Goal: Information Seeking & Learning: Find specific fact

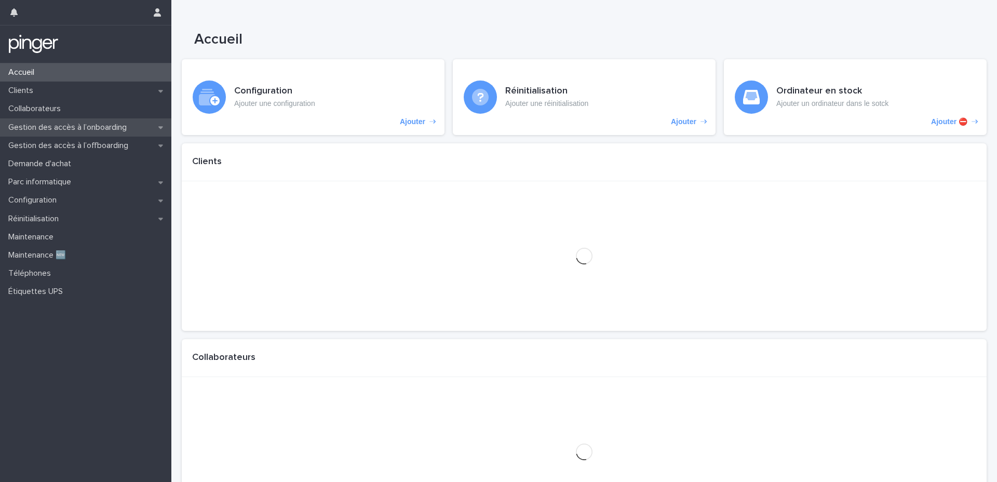
click at [84, 125] on p "Gestion des accès à l’onboarding" at bounding box center [69, 128] width 131 height 10
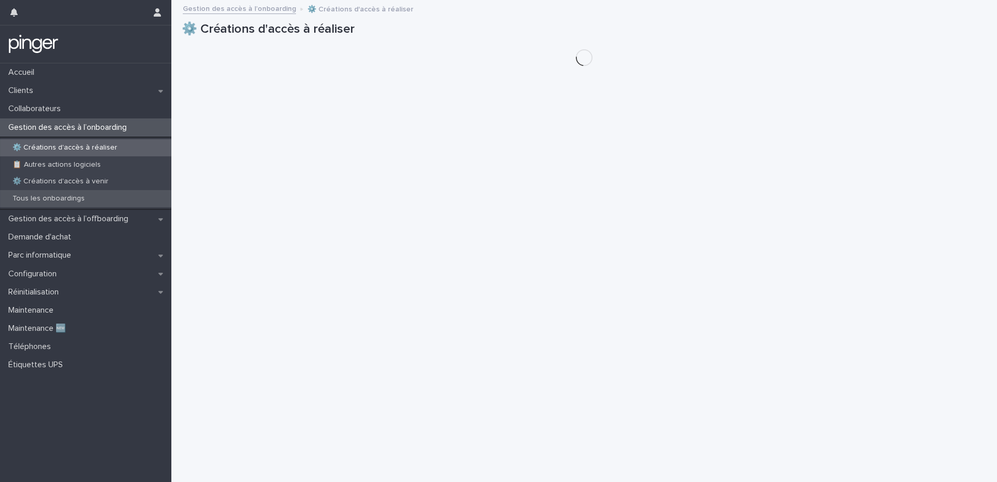
click at [57, 193] on div "Tous les onboardings" at bounding box center [85, 198] width 171 height 17
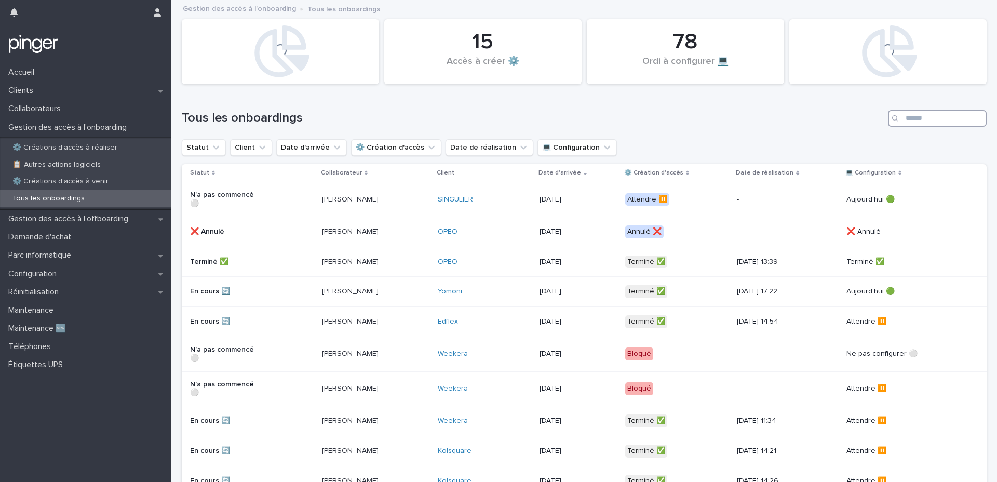
click at [914, 121] on input "Search" at bounding box center [937, 118] width 99 height 17
type input "**********"
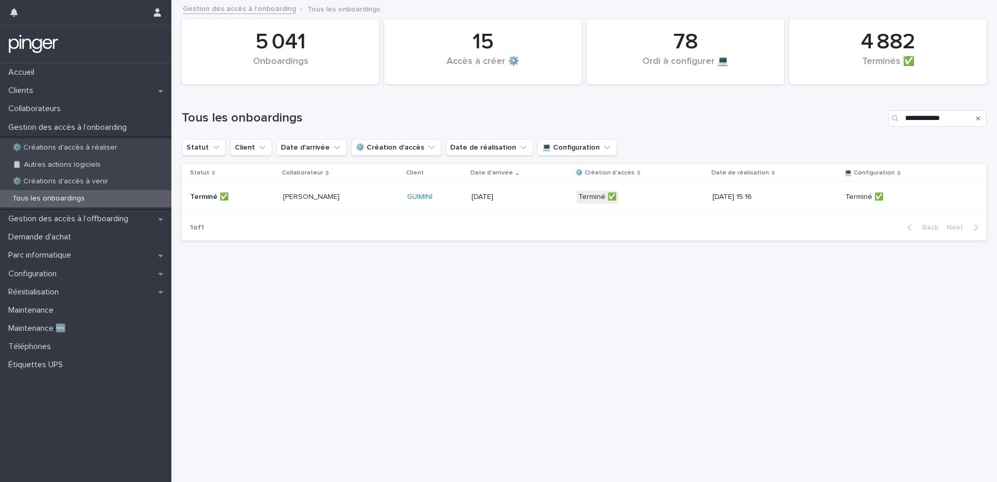
click at [525, 196] on p "16/9/2024" at bounding box center [509, 197] width 74 height 9
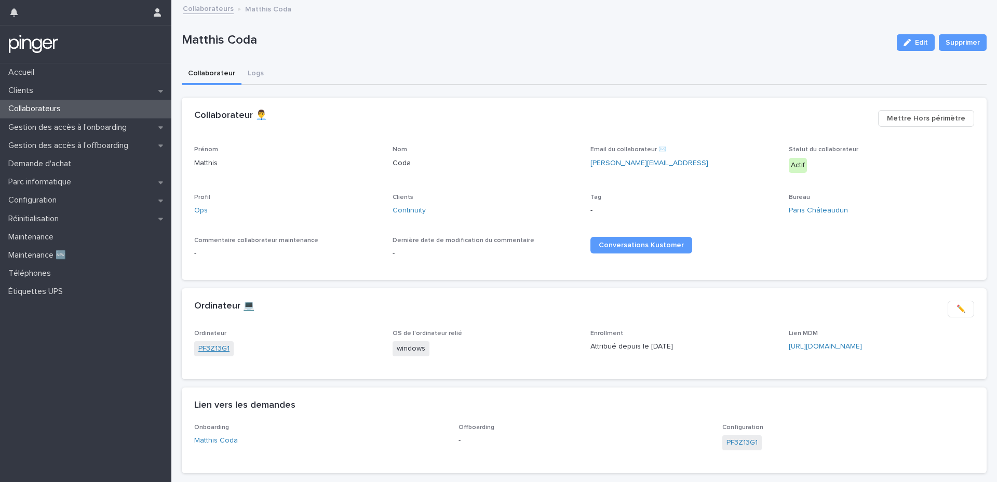
click at [212, 348] on link "PF3Z13G1" at bounding box center [213, 348] width 31 height 11
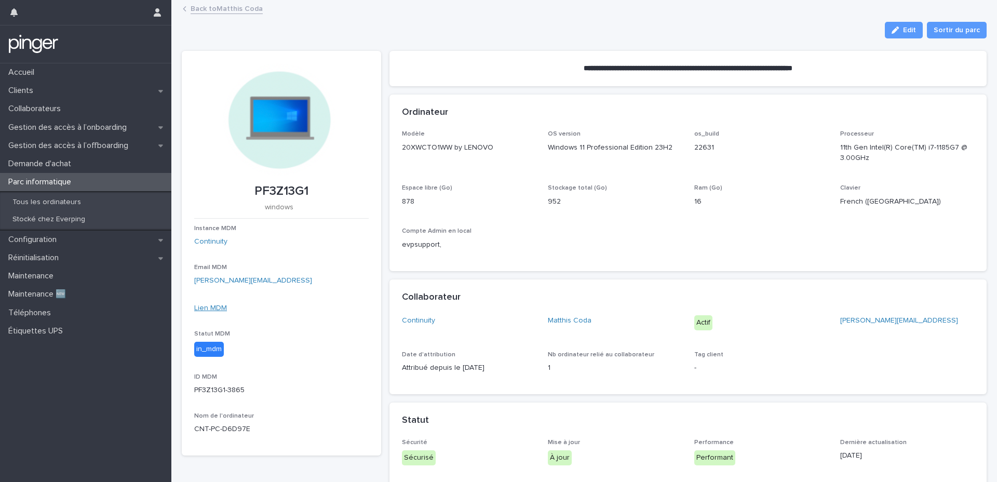
click at [200, 310] on link "Lien MDM" at bounding box center [210, 307] width 33 height 7
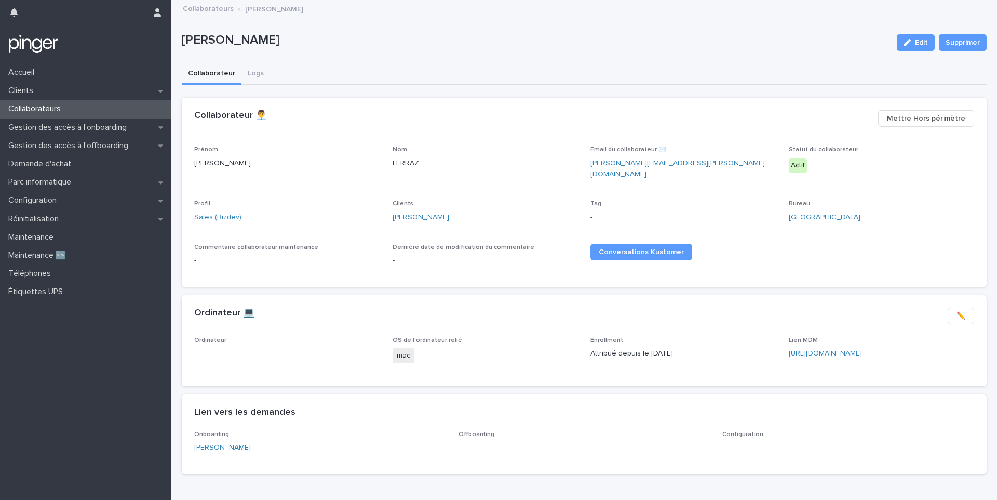
click at [400, 212] on link "Glady" at bounding box center [421, 217] width 57 height 11
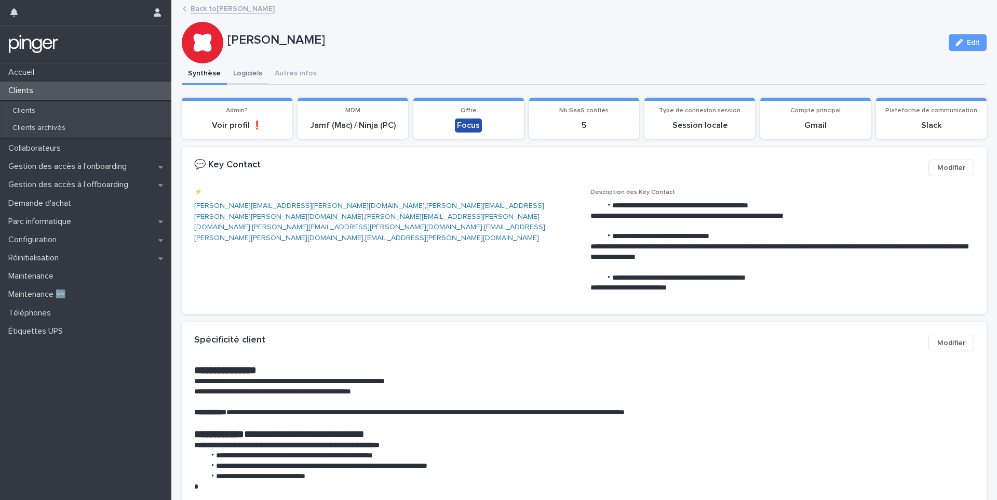
click at [240, 80] on button "Logiciels" at bounding box center [248, 74] width 42 height 22
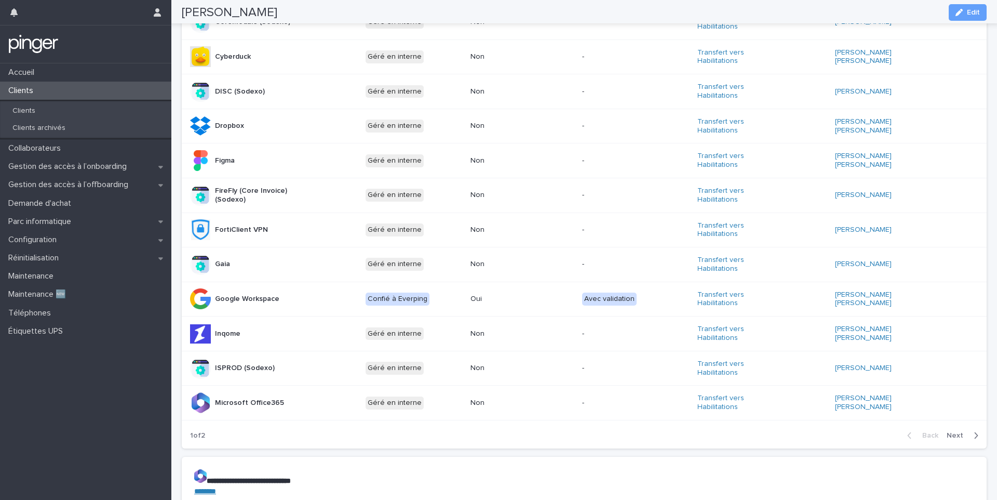
scroll to position [583, 0]
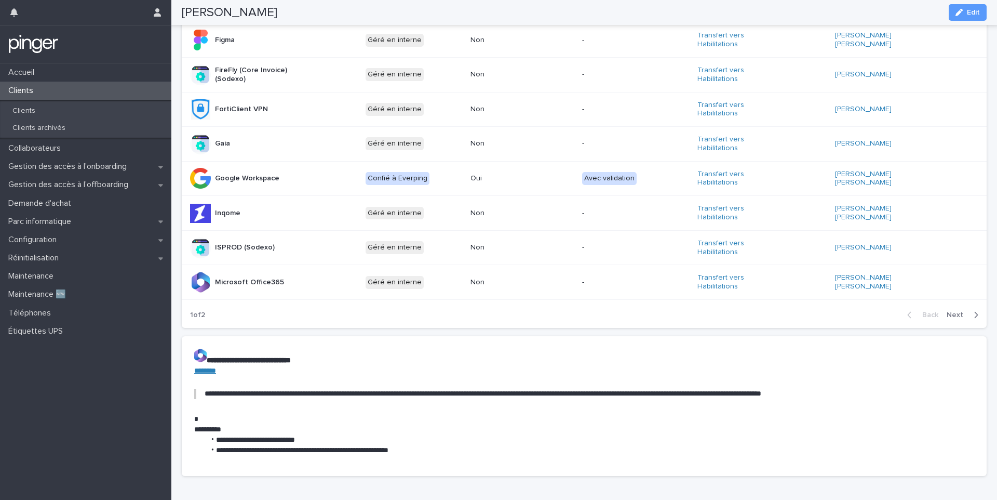
click at [961, 311] on span "Next" at bounding box center [958, 314] width 23 height 7
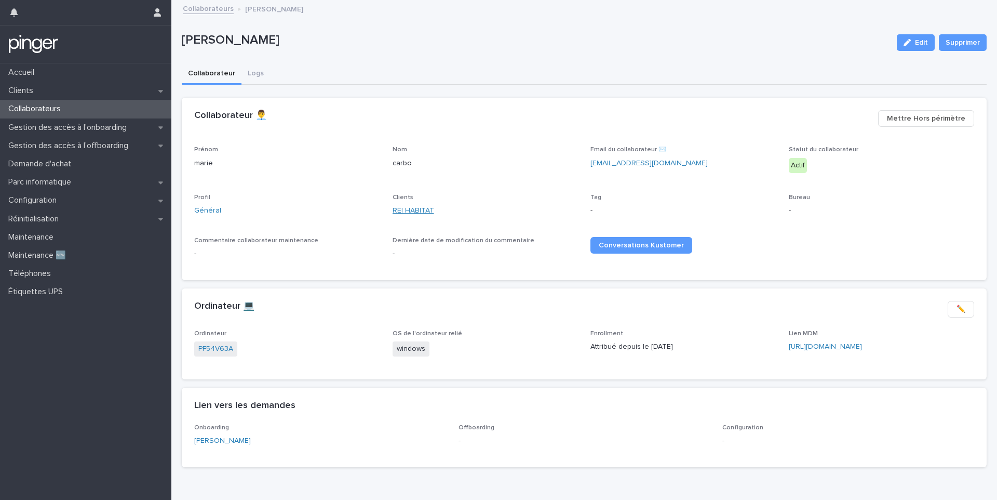
click at [417, 211] on link "REI HABITAT" at bounding box center [414, 210] width 42 height 11
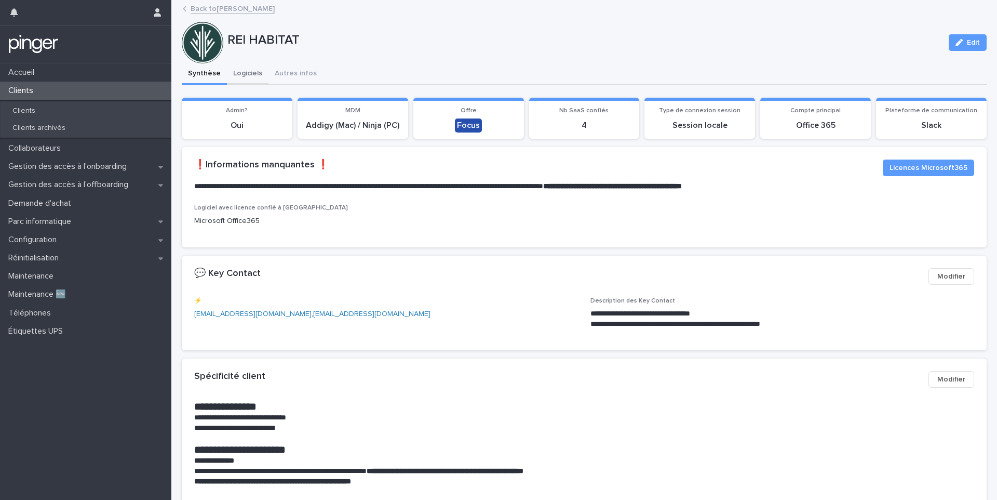
click at [240, 70] on button "Logiciels" at bounding box center [248, 74] width 42 height 22
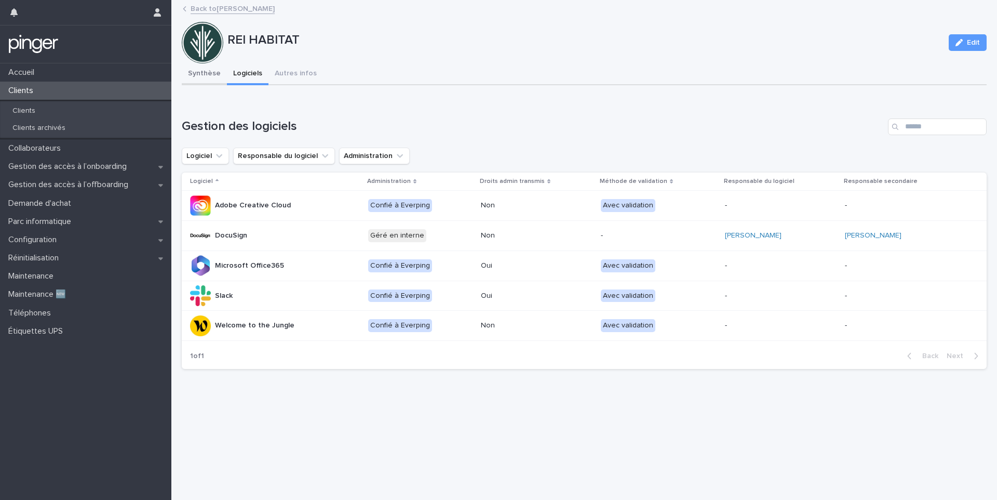
click at [213, 81] on button "Synthèse" at bounding box center [204, 74] width 45 height 22
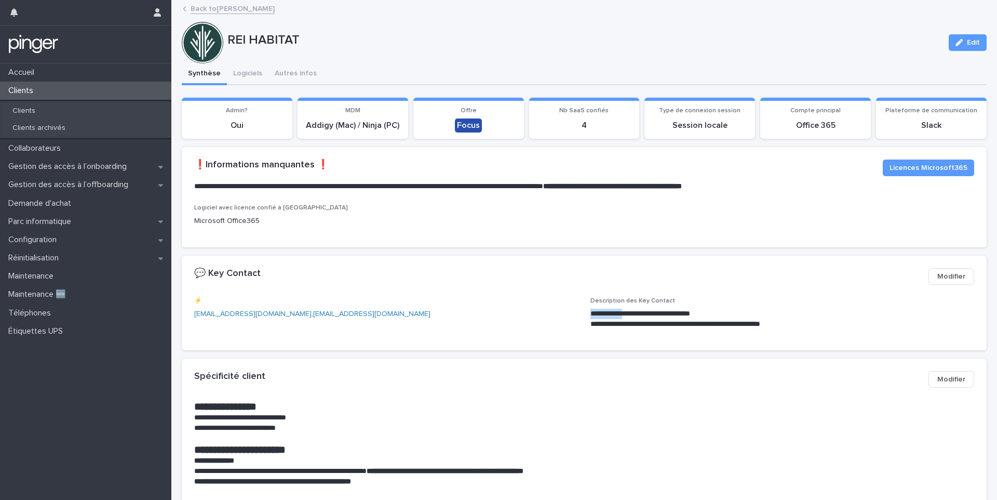
drag, startPoint x: 589, startPoint y: 312, endPoint x: 632, endPoint y: 313, distance: 42.6
click at [632, 313] on div "**********" at bounding box center [584, 317] width 780 height 41
copy p "**********"
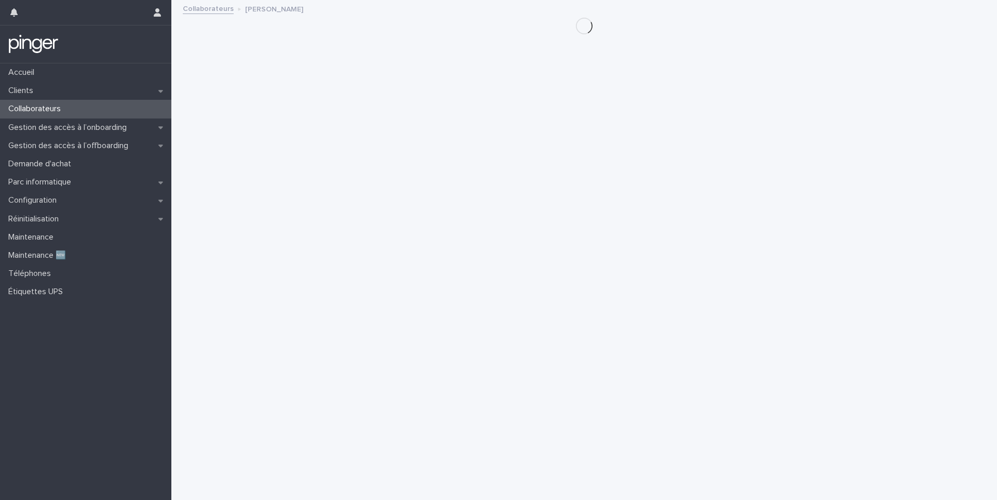
scroll to position [0, 3]
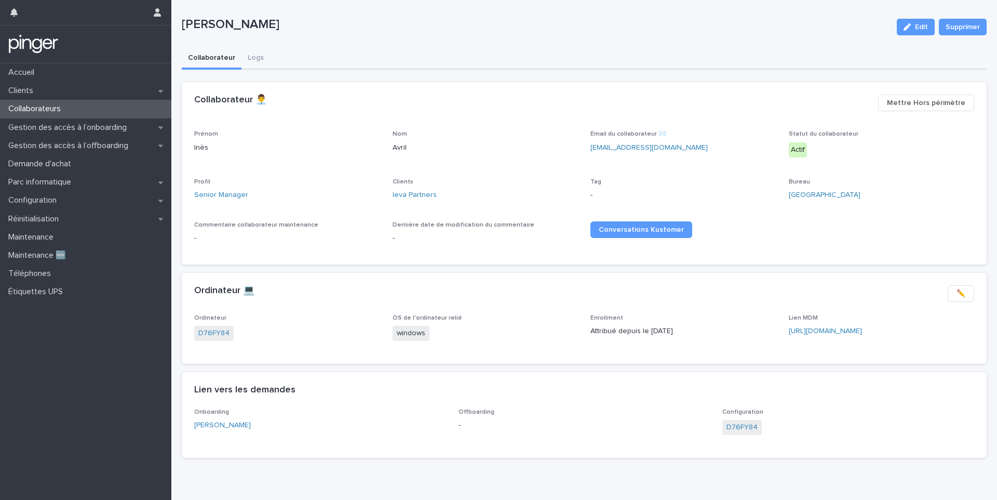
scroll to position [15, 0]
click at [203, 423] on link "[PERSON_NAME]" at bounding box center [222, 426] width 57 height 11
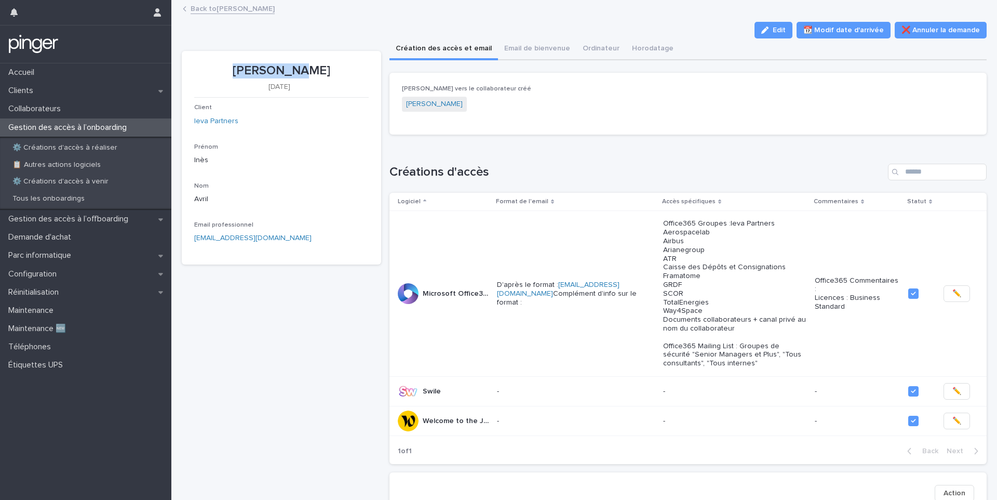
drag, startPoint x: 319, startPoint y: 69, endPoint x: 248, endPoint y: 70, distance: 70.6
click at [248, 70] on p "[PERSON_NAME]" at bounding box center [281, 70] width 175 height 15
copy p "[PERSON_NAME]"
click at [48, 275] on p "Configuration" at bounding box center [34, 274] width 61 height 10
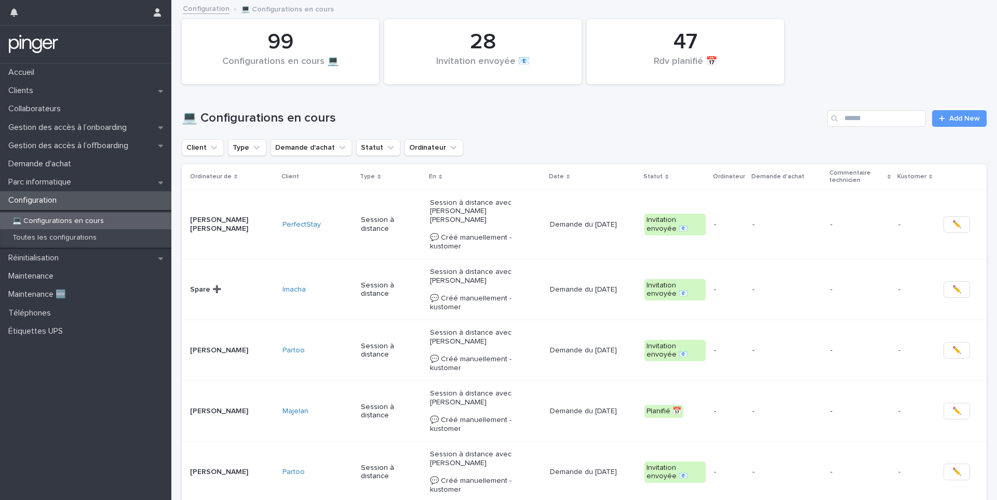
click at [51, 246] on div "💻 Configurations en cours Toutes les configurations" at bounding box center [85, 229] width 171 height 39
click at [59, 238] on p "Toutes les configurations" at bounding box center [54, 237] width 101 height 9
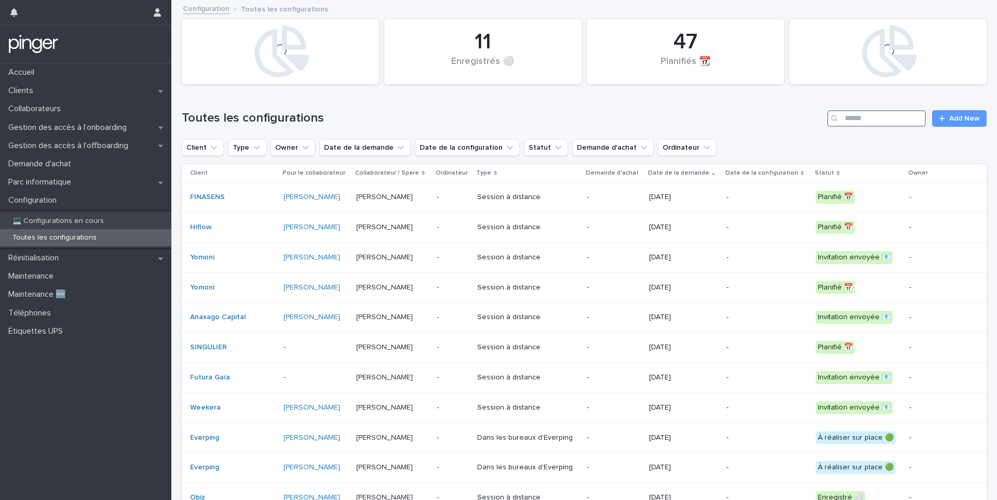
click at [866, 119] on input "Search" at bounding box center [876, 118] width 99 height 17
paste input "**********"
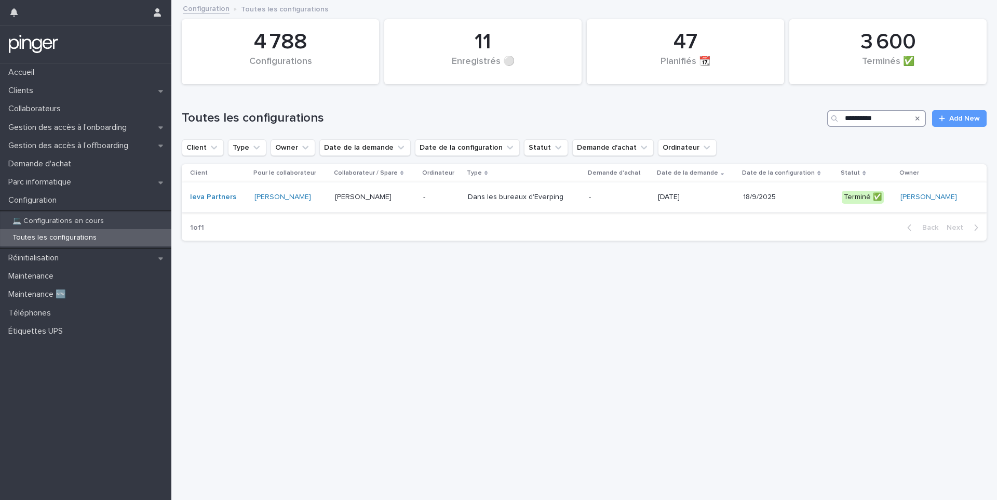
type input "**********"
click at [623, 201] on p "-" at bounding box center [619, 197] width 61 height 9
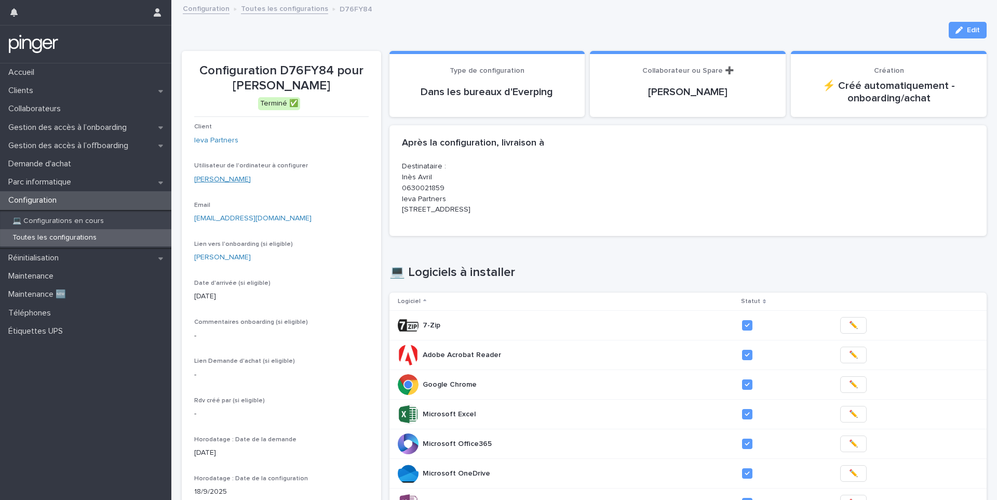
click at [205, 180] on link "Inès Avril" at bounding box center [222, 179] width 57 height 11
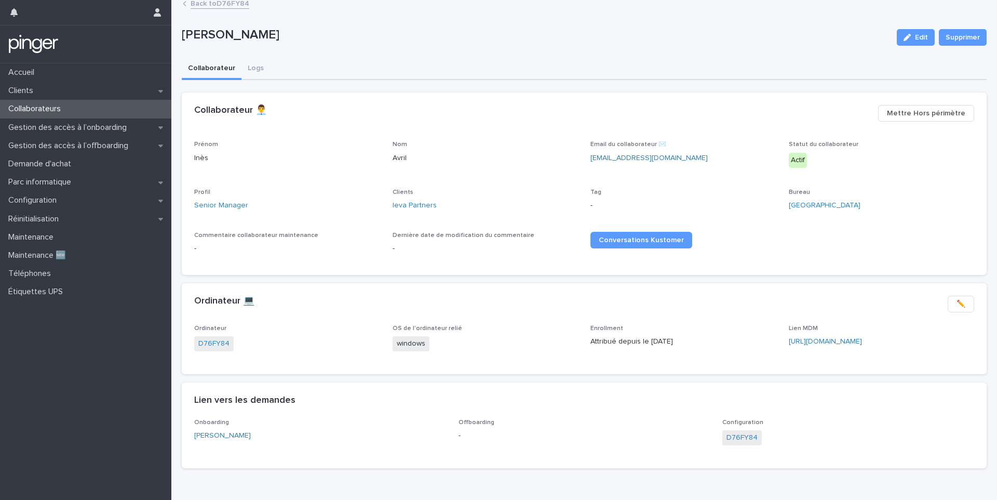
scroll to position [4, 0]
click at [215, 438] on link "Inès Avril" at bounding box center [222, 436] width 57 height 11
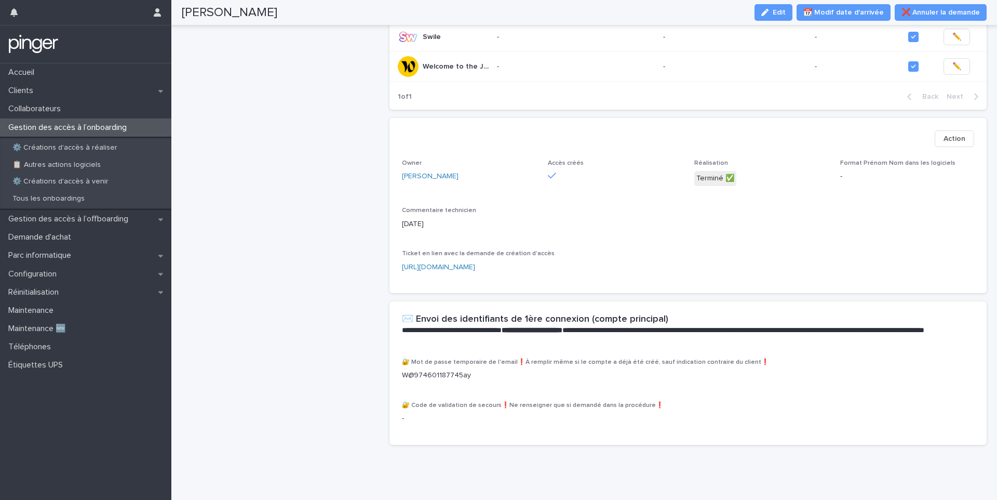
scroll to position [357, 0]
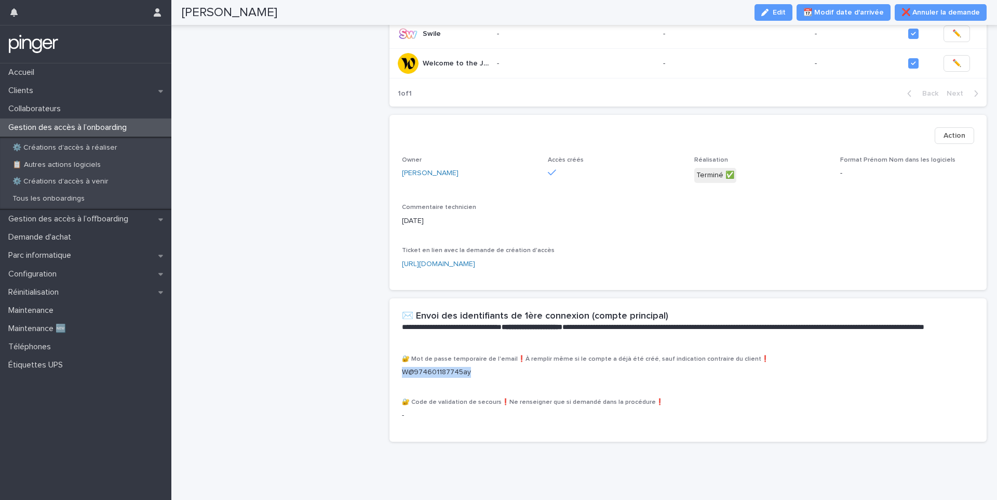
drag, startPoint x: 489, startPoint y: 382, endPoint x: 399, endPoint y: 381, distance: 89.9
click at [399, 381] on div "🔐 Mot de passe temporaire de l'email❗À remplir même si le compte a déjà été cré…" at bounding box center [689, 398] width 598 height 86
copy p "W@974601187745ay"
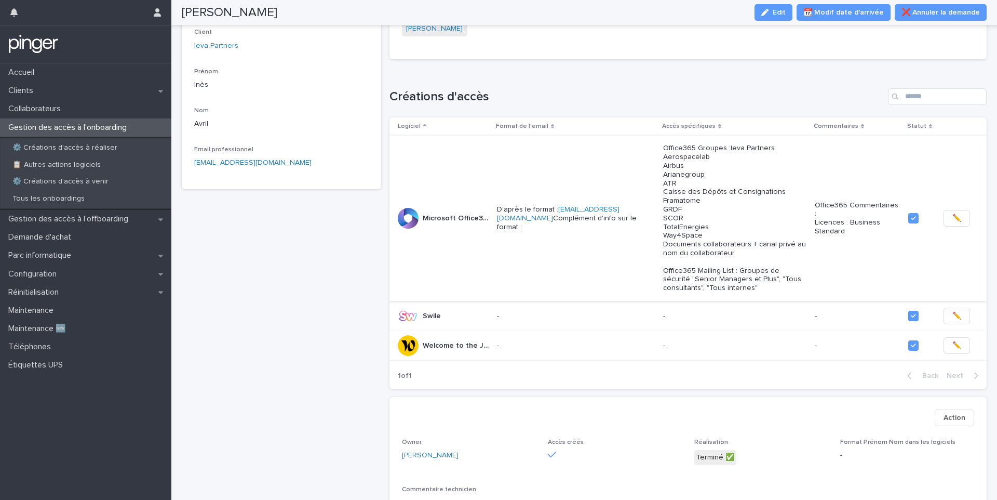
scroll to position [72, 0]
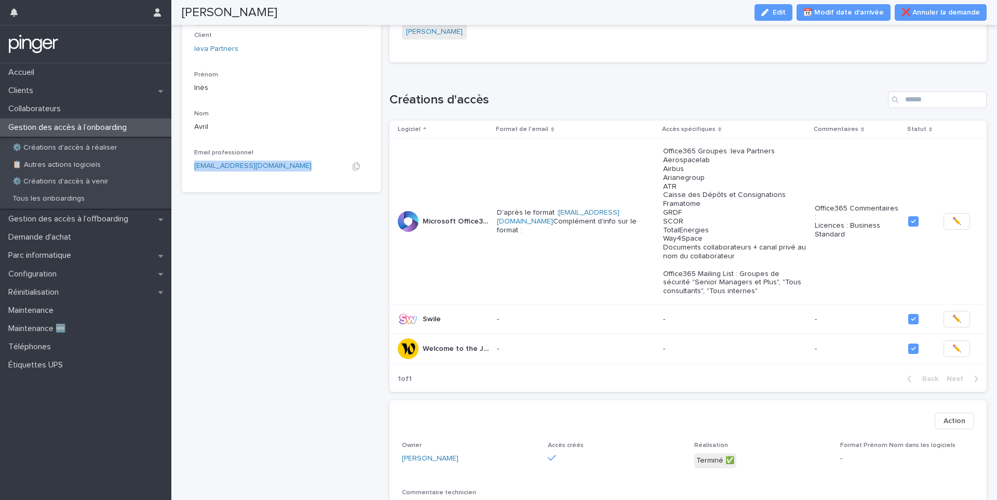
copy link "ines.avril@ieva-partners.com"
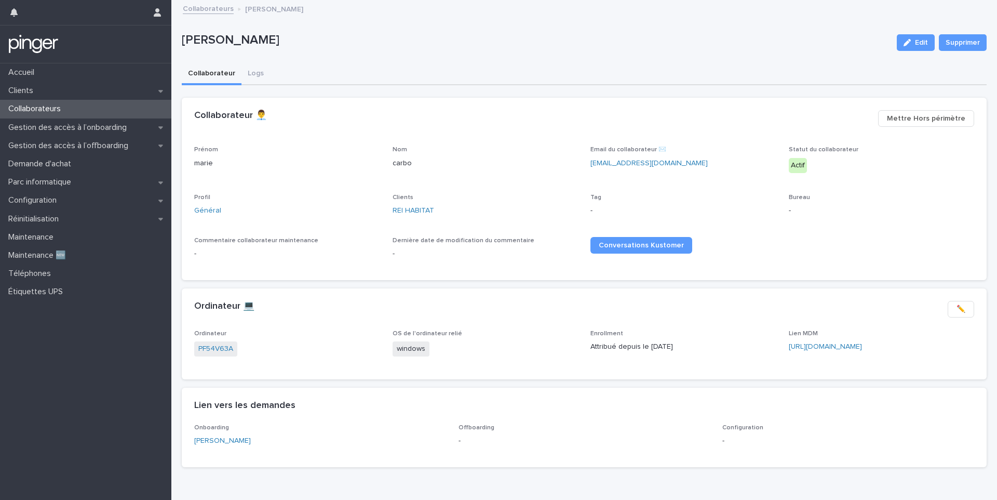
click at [400, 204] on div "Clients REI HABITAT" at bounding box center [486, 209] width 186 height 31
click at [402, 211] on link "REI HABITAT" at bounding box center [414, 210] width 42 height 11
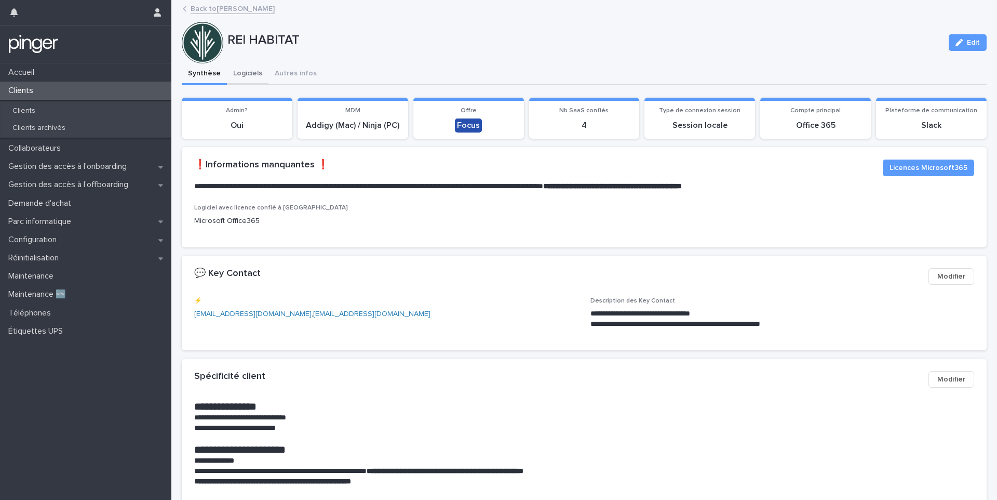
click at [253, 77] on button "Logiciels" at bounding box center [248, 74] width 42 height 22
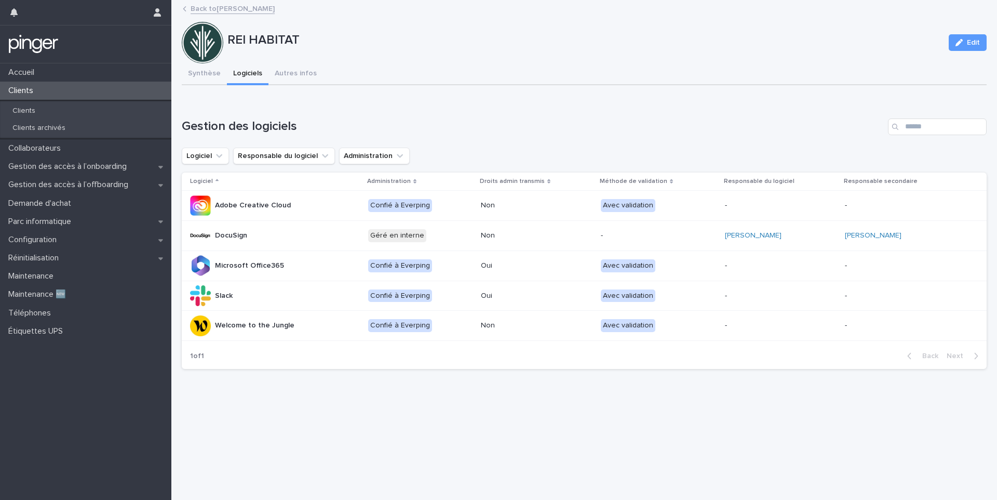
click at [209, 79] on button "Synthèse" at bounding box center [204, 74] width 45 height 22
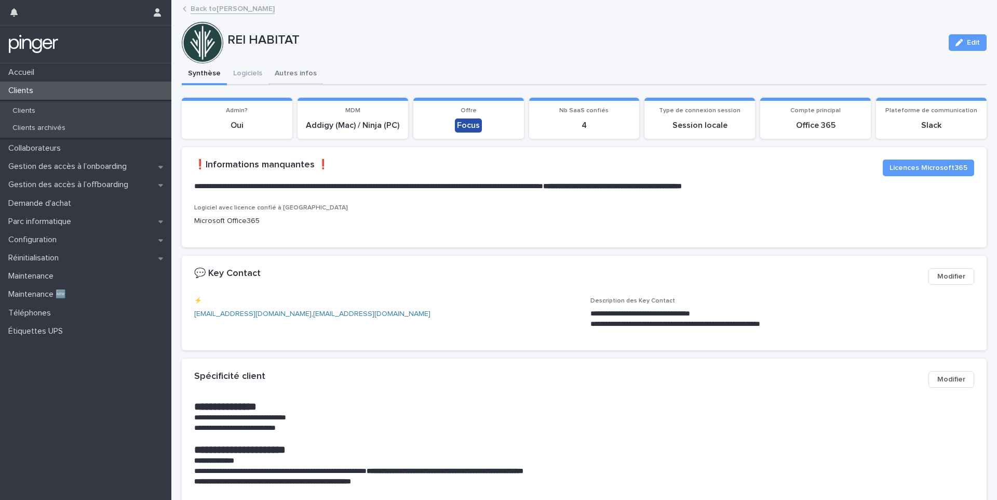
click at [293, 73] on button "Autres infos" at bounding box center [296, 74] width 55 height 22
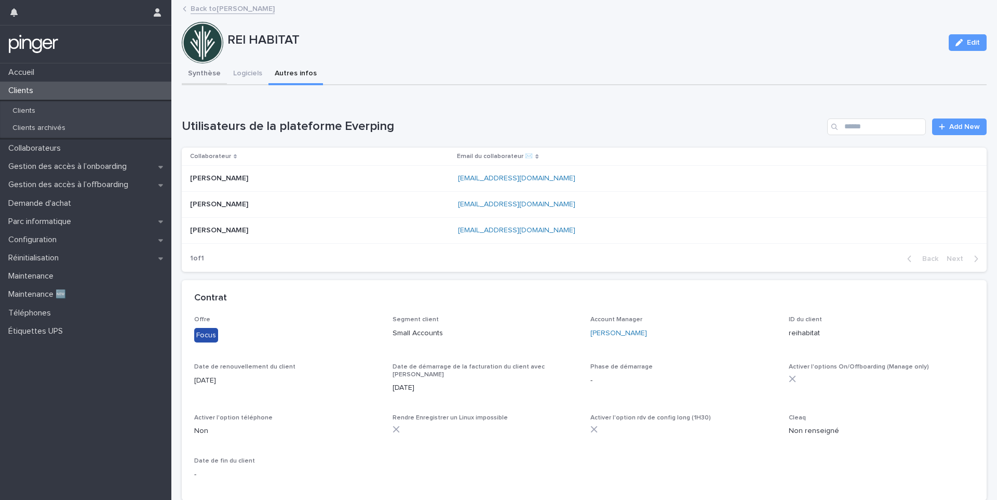
click at [211, 73] on button "Synthèse" at bounding box center [204, 74] width 45 height 22
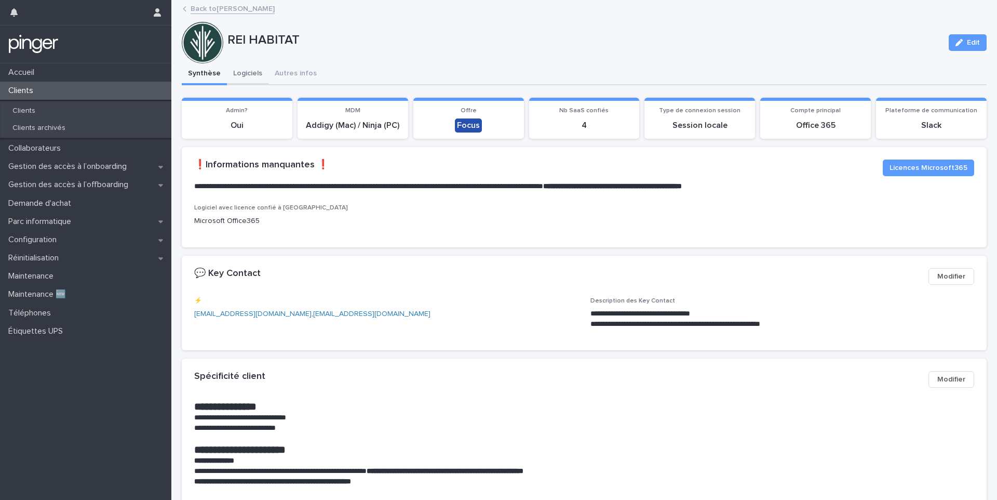
click at [248, 79] on button "Logiciels" at bounding box center [248, 74] width 42 height 22
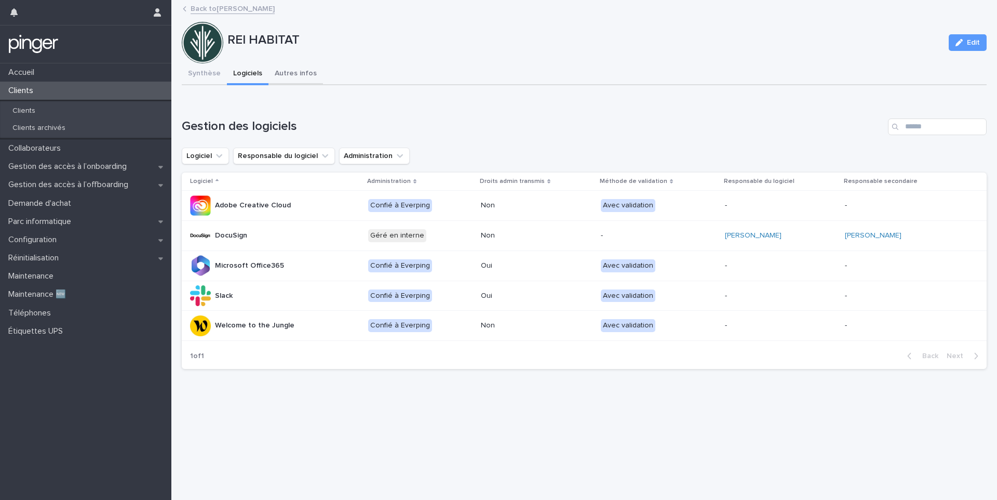
click at [293, 73] on button "Autres infos" at bounding box center [296, 74] width 55 height 22
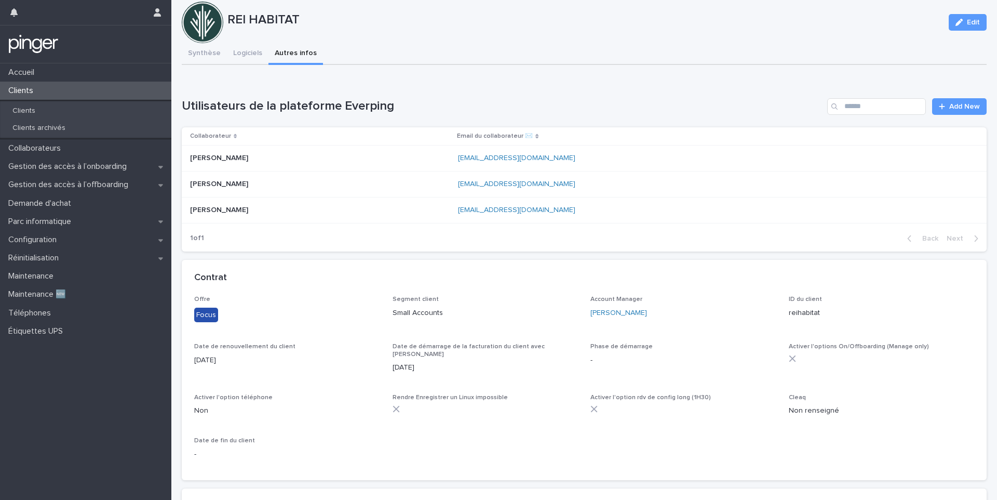
scroll to position [20, 0]
click at [256, 57] on div "REI HABITAT Edit REI HABITAT Edit Sorry, there was an error saving your record.…" at bounding box center [584, 435] width 805 height 909
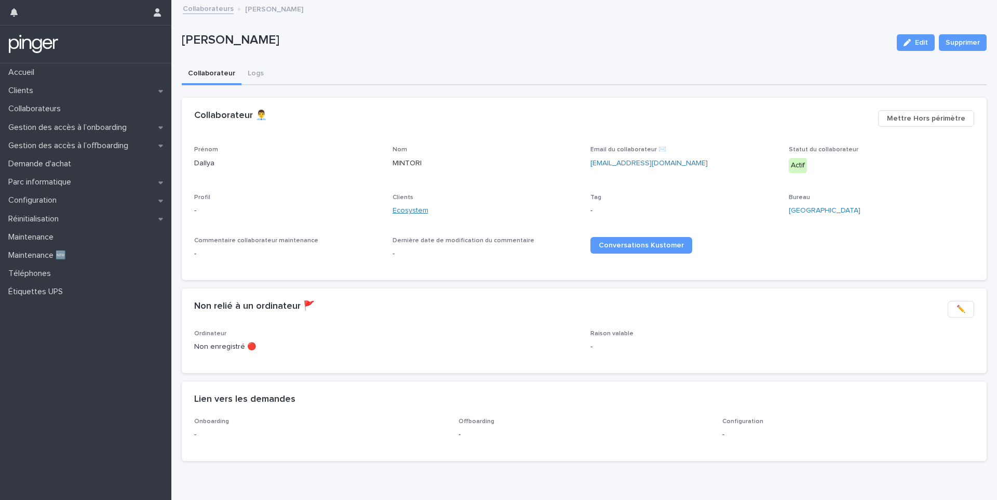
click at [414, 212] on link "Ecosystem" at bounding box center [411, 210] width 36 height 11
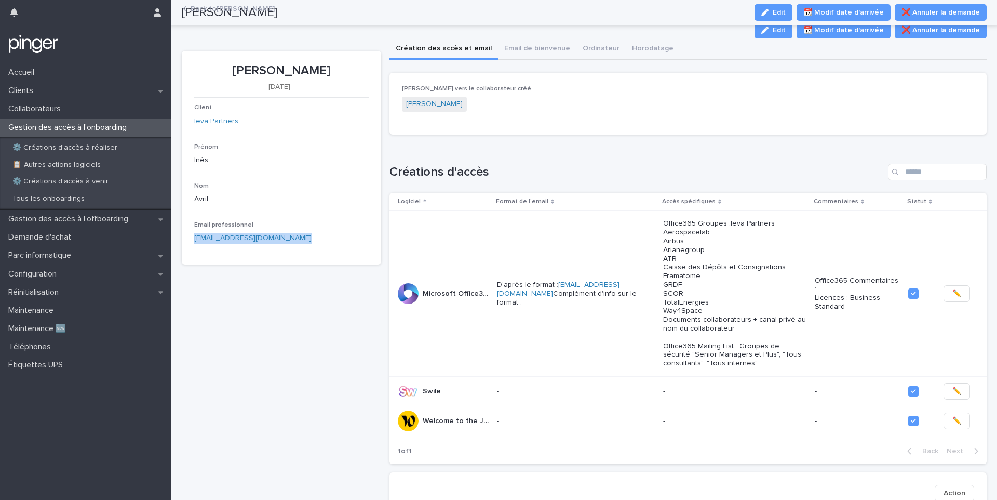
scroll to position [72, 0]
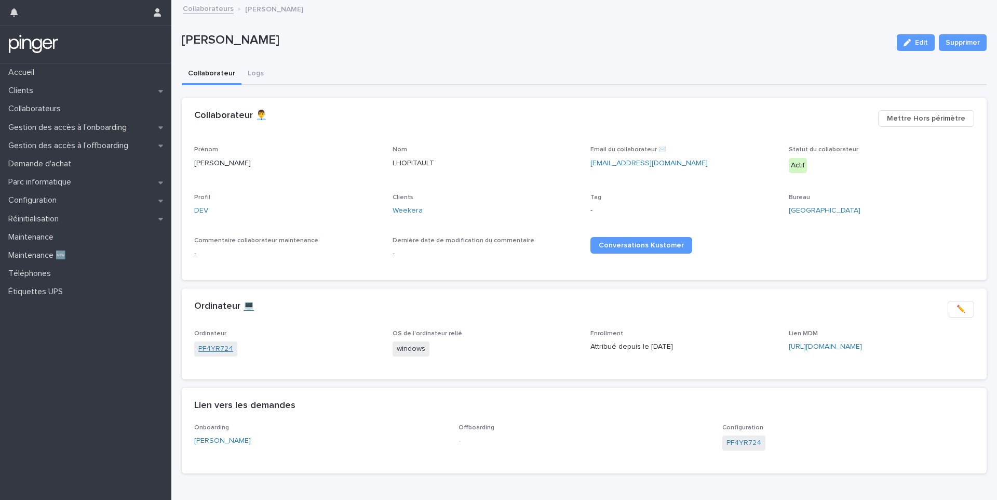
click at [206, 353] on link "PF4YR724" at bounding box center [215, 348] width 35 height 11
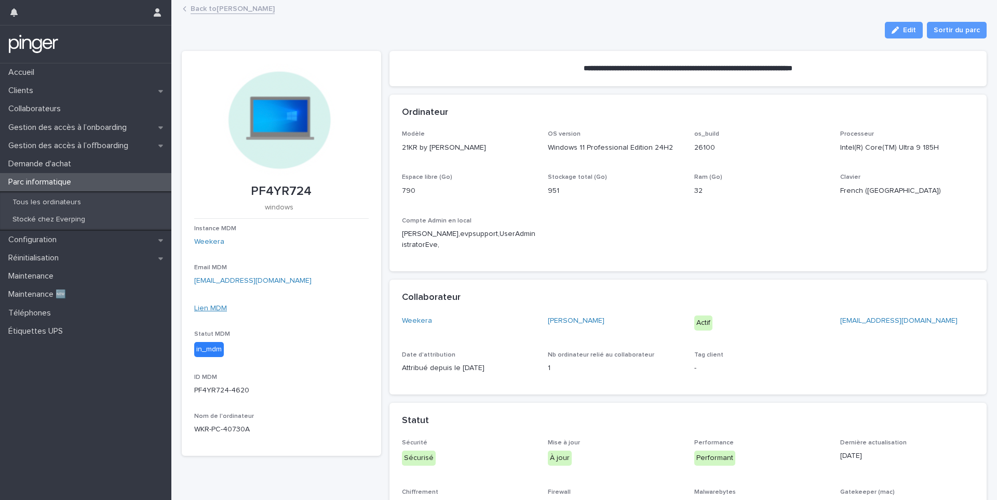
click at [211, 311] on link "Lien MDM" at bounding box center [210, 307] width 33 height 7
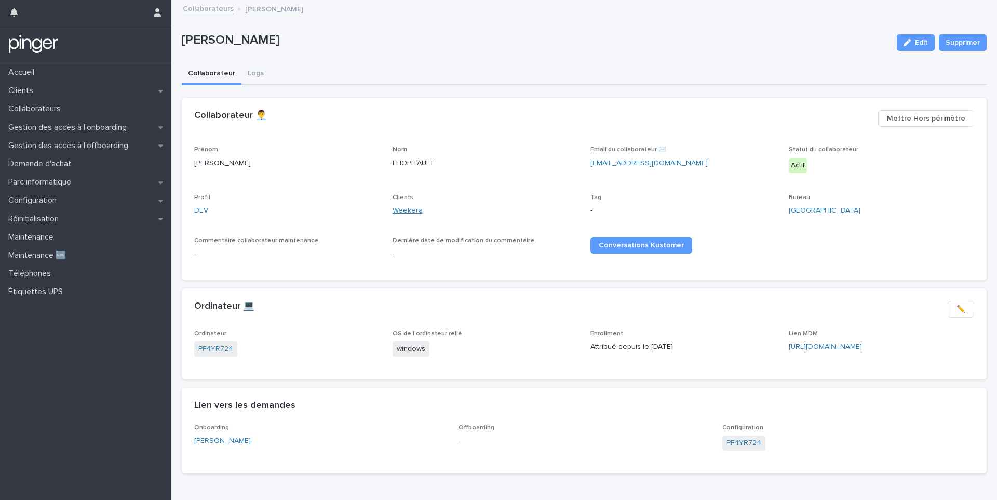
click at [413, 214] on link "Weekera" at bounding box center [408, 210] width 30 height 11
click at [409, 211] on link "Weekera" at bounding box center [408, 210] width 30 height 11
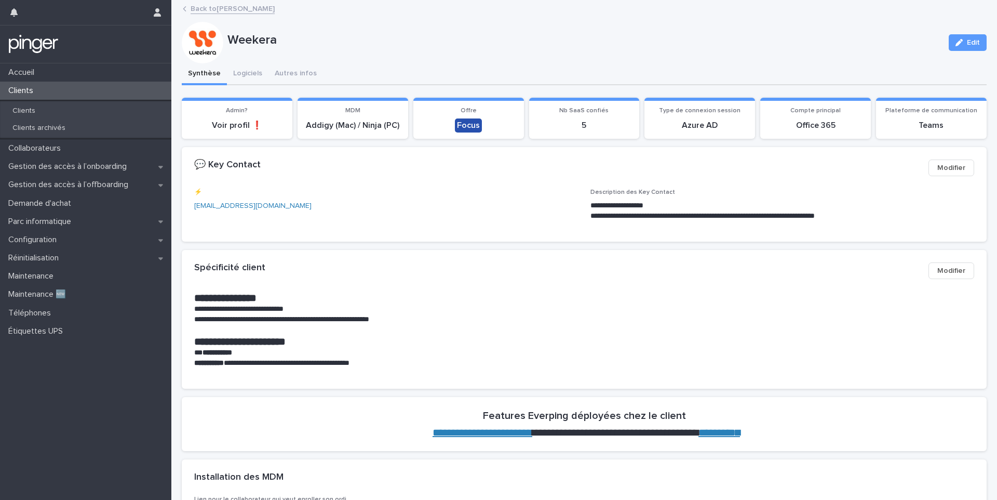
scroll to position [19, 0]
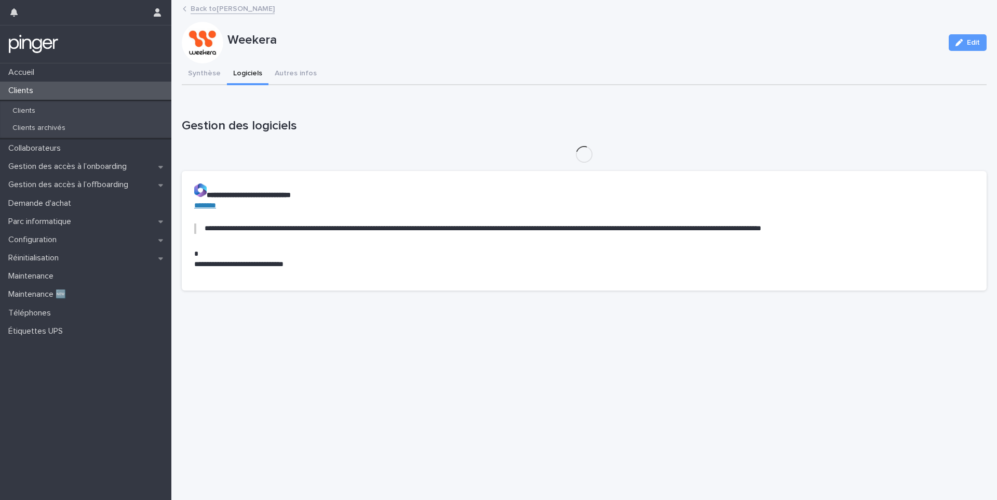
click at [236, 62] on div "**********" at bounding box center [584, 150] width 805 height 298
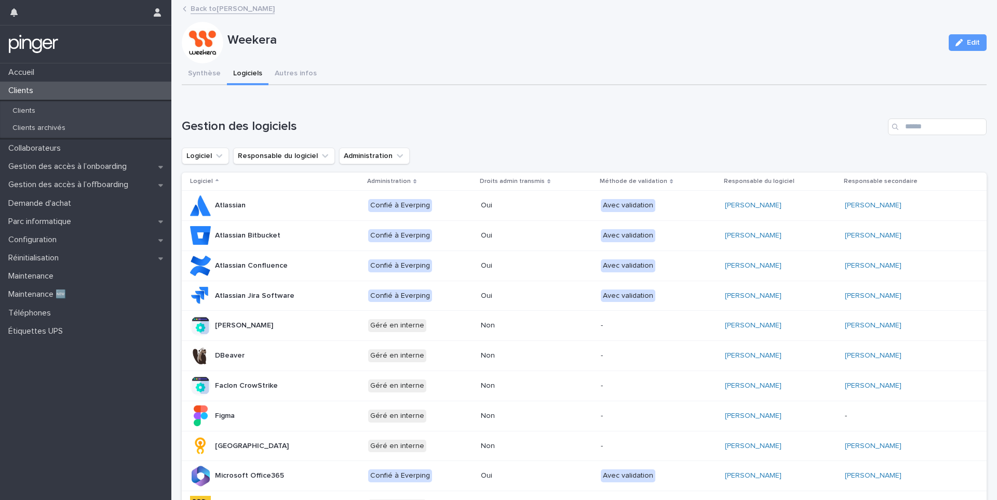
click at [914, 140] on div "Gestion des logiciels Logiciel Responsable du logiciel Administration Logiciel …" at bounding box center [584, 393] width 805 height 551
click at [927, 125] on input "Search" at bounding box center [937, 126] width 99 height 17
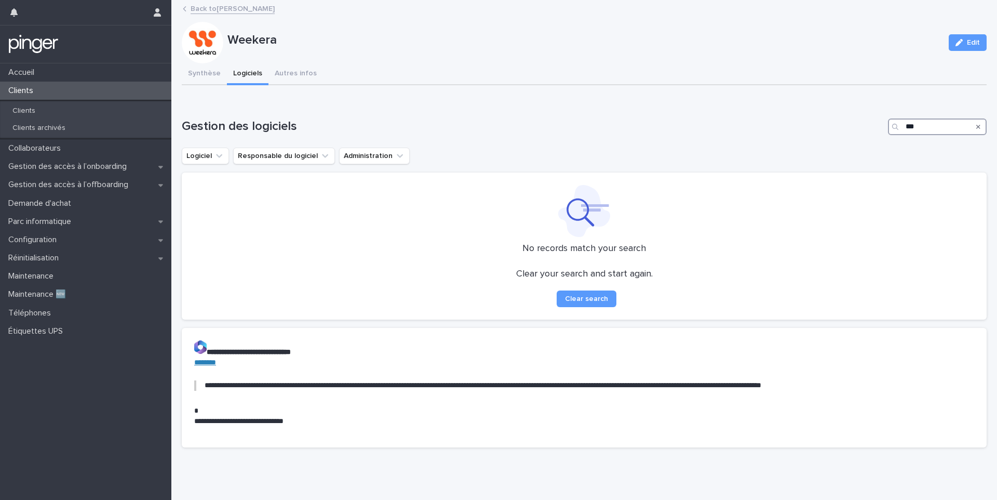
type input "**"
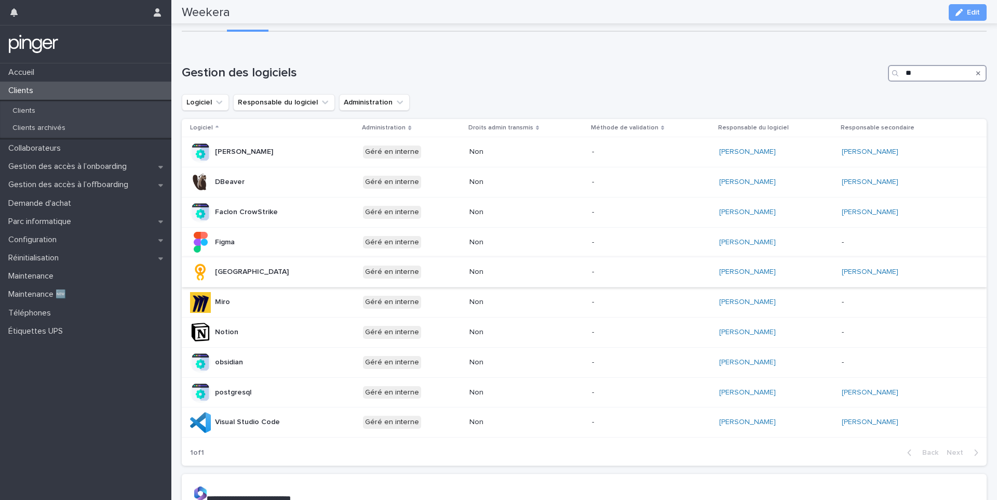
scroll to position [52, 0]
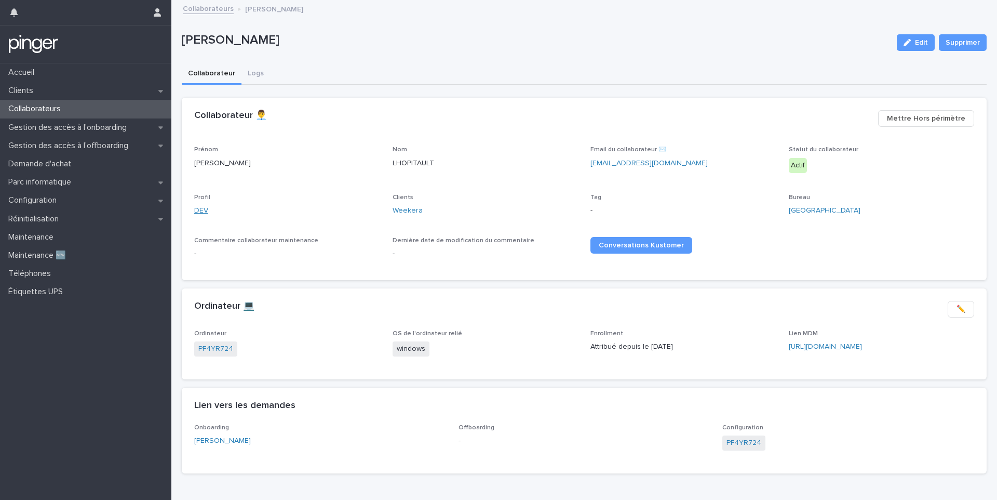
click at [203, 210] on link "DEV" at bounding box center [201, 210] width 14 height 11
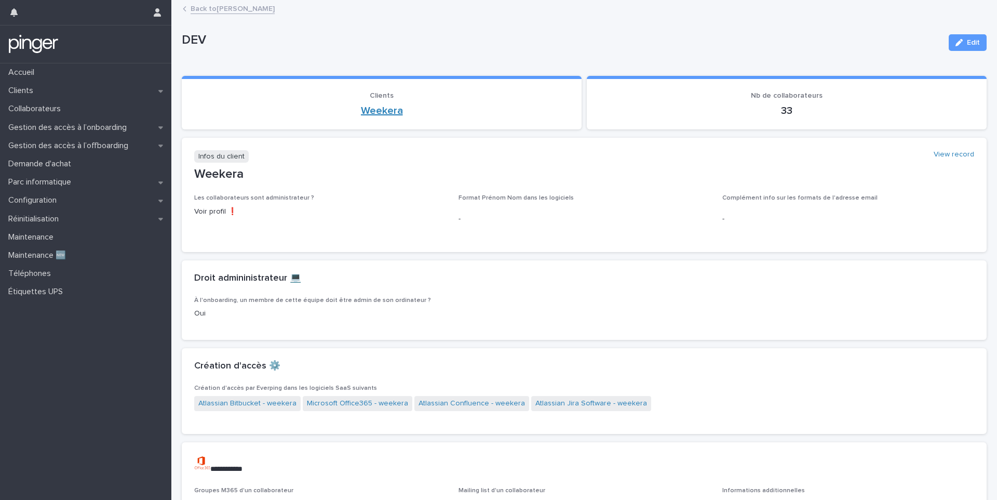
click at [374, 110] on link "Weekera" at bounding box center [382, 110] width 42 height 12
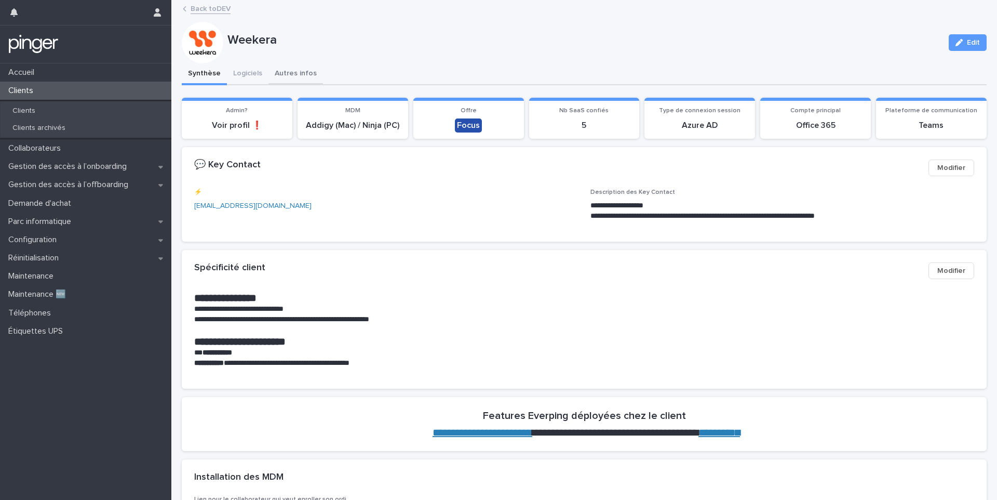
click at [291, 66] on button "Autres infos" at bounding box center [296, 74] width 55 height 22
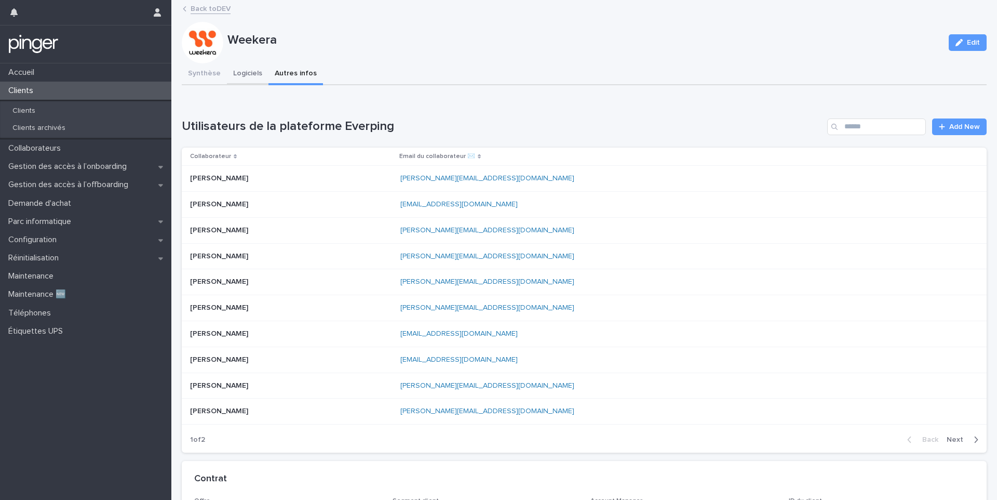
click at [244, 78] on button "Logiciels" at bounding box center [248, 74] width 42 height 22
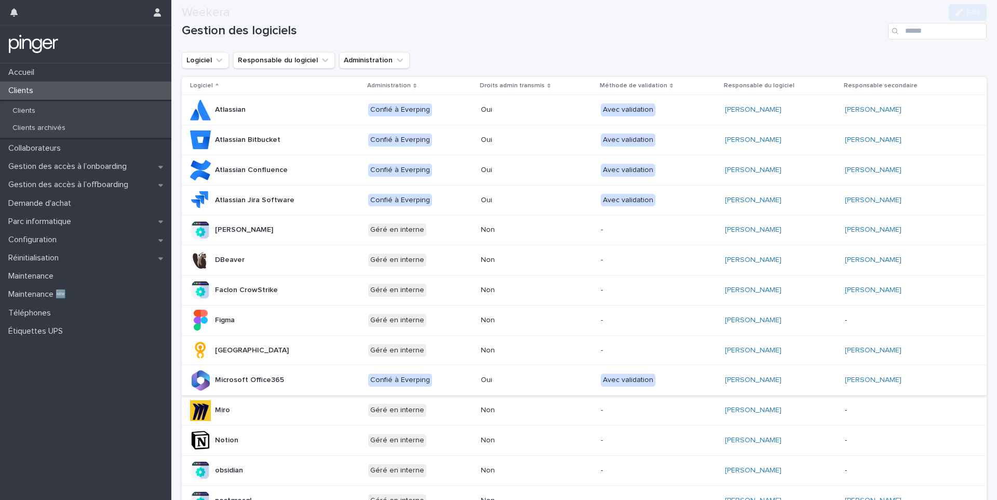
scroll to position [97, 0]
